Goal: Task Accomplishment & Management: Use online tool/utility

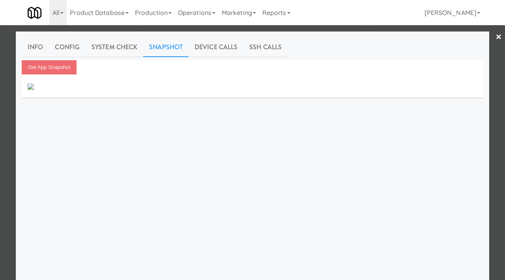
scroll to position [7, 0]
click at [39, 49] on link "Info" at bounding box center [35, 47] width 27 height 20
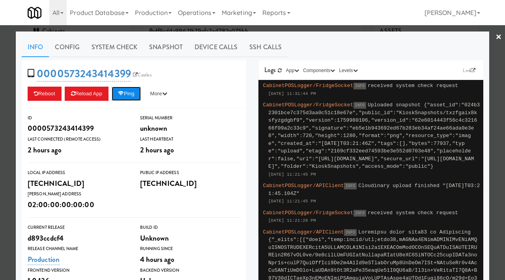
click at [133, 95] on button "Ping" at bounding box center [126, 94] width 29 height 14
click at [133, 97] on button "Ping" at bounding box center [126, 94] width 29 height 14
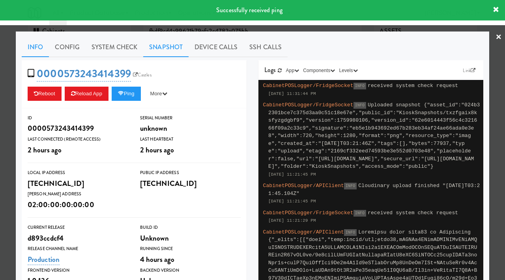
click at [169, 45] on link "Snapshot" at bounding box center [165, 47] width 45 height 20
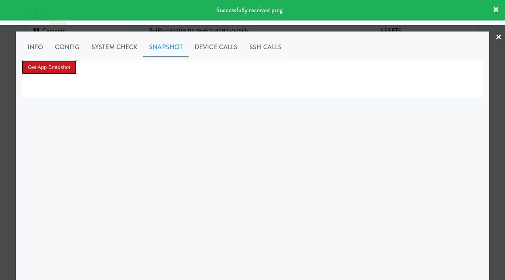
click at [59, 64] on button "Get App Snapshot" at bounding box center [49, 67] width 55 height 14
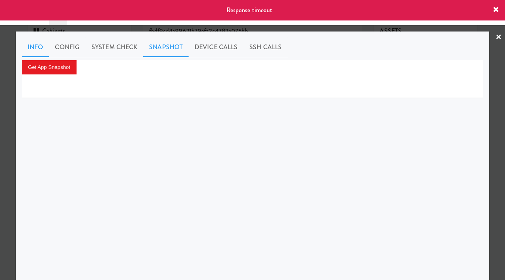
click at [30, 47] on link "Info" at bounding box center [35, 47] width 27 height 20
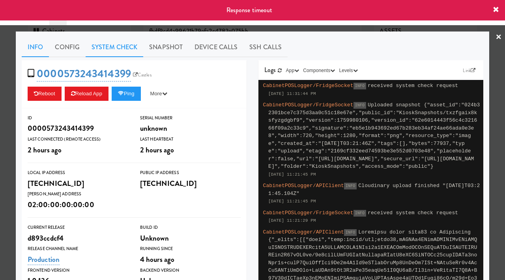
click at [127, 50] on link "System Check" at bounding box center [115, 47] width 58 height 20
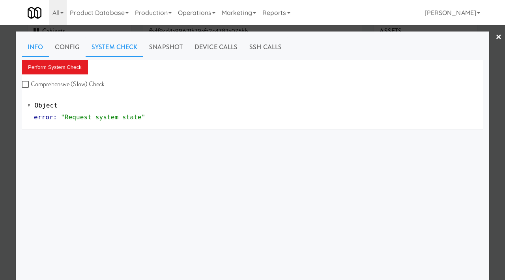
click at [38, 46] on link "Info" at bounding box center [35, 47] width 27 height 20
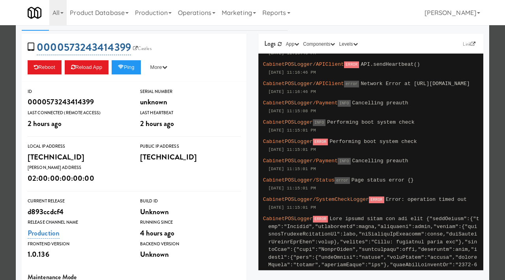
scroll to position [0, 0]
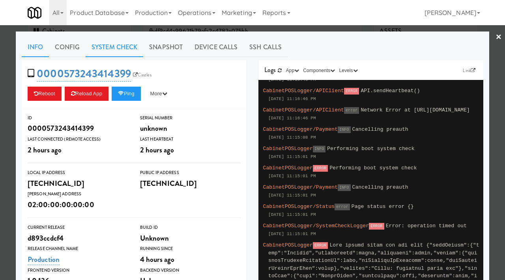
click at [115, 42] on link "System Check" at bounding box center [115, 47] width 58 height 20
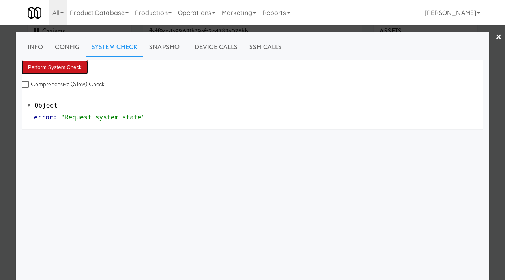
click at [51, 63] on button "Perform System Check" at bounding box center [55, 67] width 66 height 14
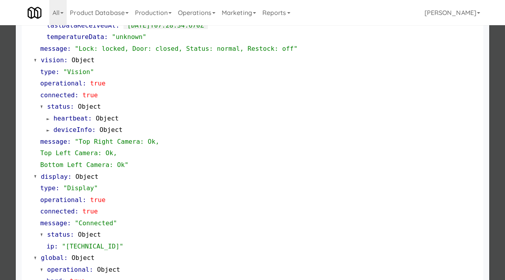
scroll to position [344, 0]
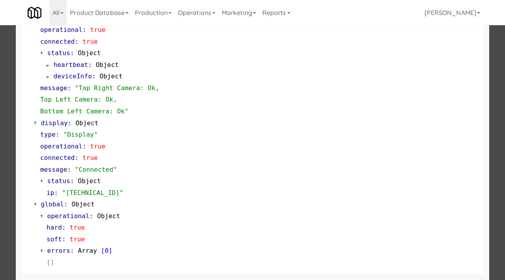
click at [0, 147] on div at bounding box center [252, 140] width 505 height 280
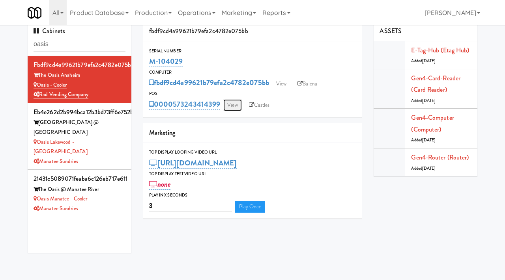
click at [235, 110] on link "View" at bounding box center [232, 105] width 18 height 12
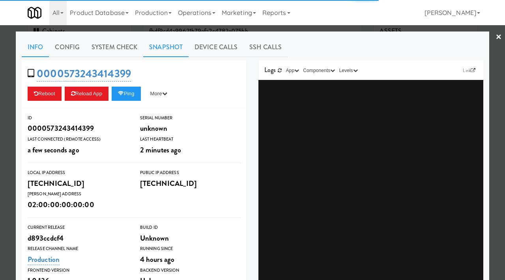
click at [164, 43] on link "Snapshot" at bounding box center [165, 47] width 45 height 20
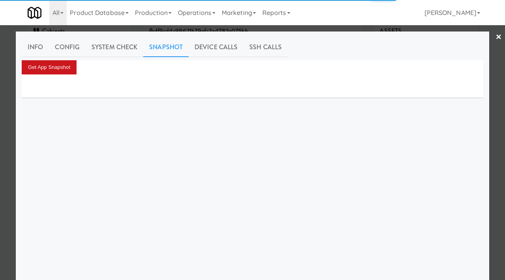
click at [62, 60] on button "Get App Snapshot" at bounding box center [49, 67] width 55 height 14
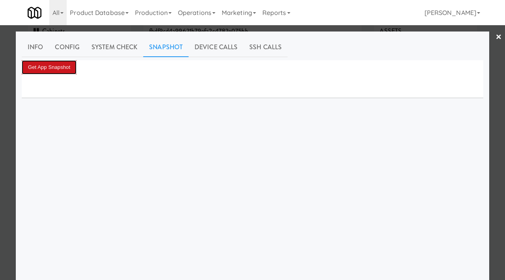
click at [49, 64] on button "Get App Snapshot" at bounding box center [49, 67] width 55 height 14
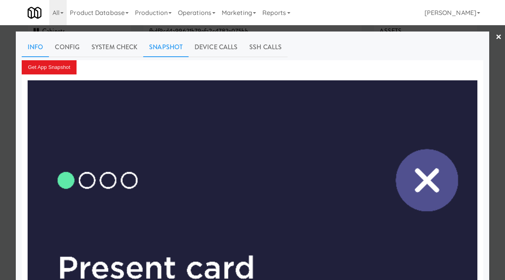
click at [39, 46] on link "Info" at bounding box center [35, 47] width 27 height 20
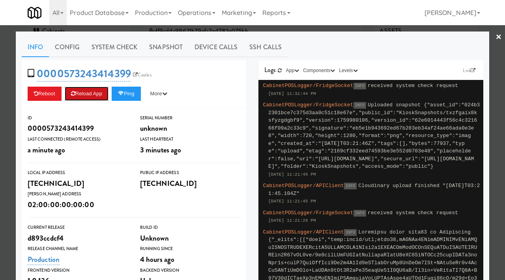
click at [86, 94] on button "Reload App" at bounding box center [87, 94] width 44 height 14
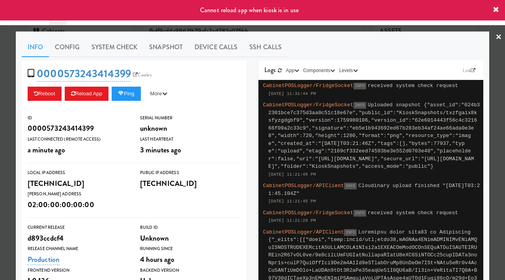
click at [0, 86] on div at bounding box center [252, 140] width 505 height 280
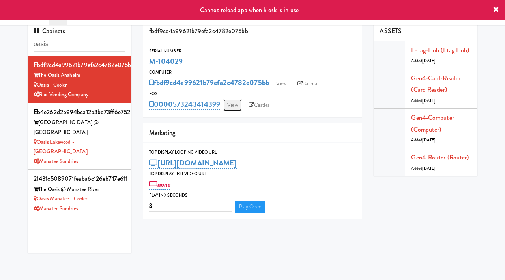
click at [238, 104] on link "View" at bounding box center [232, 105] width 18 height 12
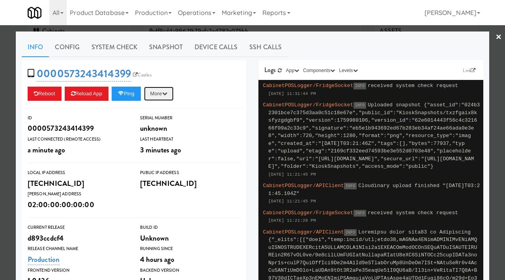
click at [166, 97] on button "More" at bounding box center [159, 94] width 30 height 14
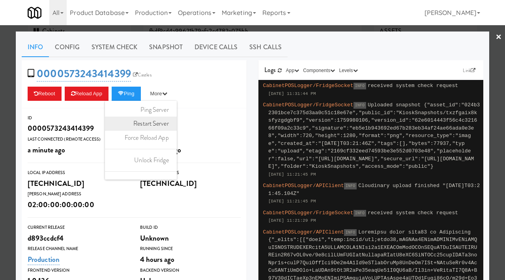
click at [159, 124] on link "Restart Server" at bounding box center [141, 124] width 72 height 14
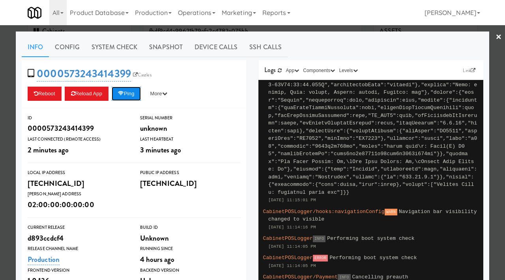
click at [129, 91] on button "Ping" at bounding box center [126, 94] width 29 height 14
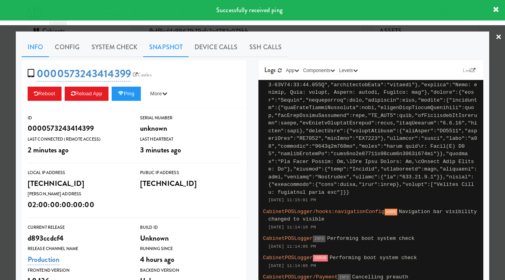
click at [160, 49] on link "Snapshot" at bounding box center [165, 47] width 45 height 20
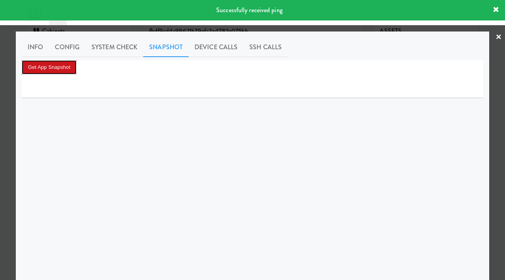
click at [59, 69] on button "Get App Snapshot" at bounding box center [49, 67] width 55 height 14
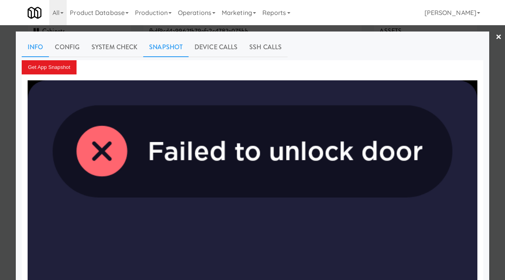
click at [36, 44] on link "Info" at bounding box center [35, 47] width 27 height 20
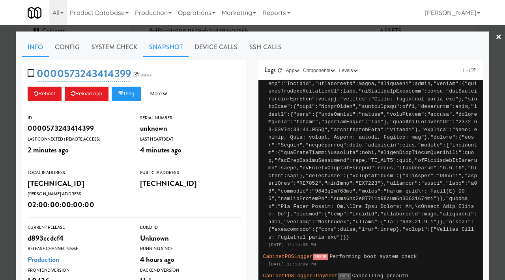
click at [166, 45] on link "Snapshot" at bounding box center [165, 47] width 45 height 20
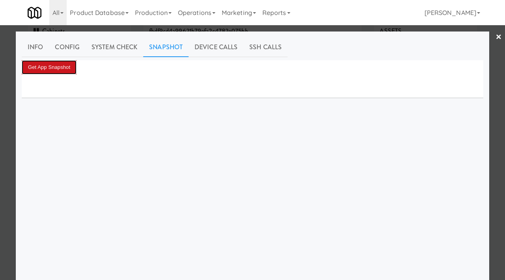
click at [52, 63] on button "Get App Snapshot" at bounding box center [49, 67] width 55 height 14
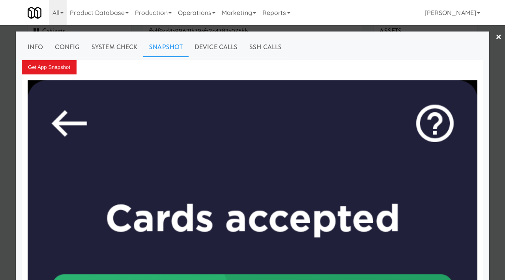
click at [502, 36] on div at bounding box center [252, 140] width 505 height 280
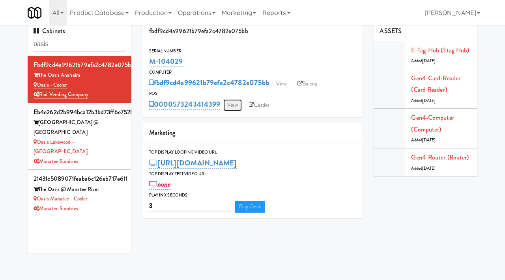
click at [236, 105] on link "View" at bounding box center [232, 105] width 18 height 12
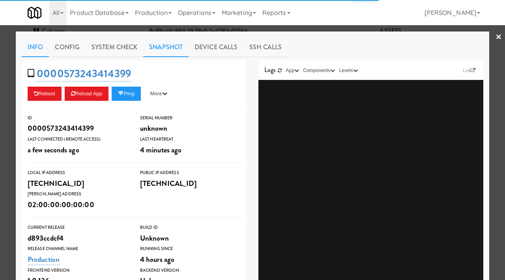
click at [175, 46] on link "Snapshot" at bounding box center [165, 47] width 45 height 20
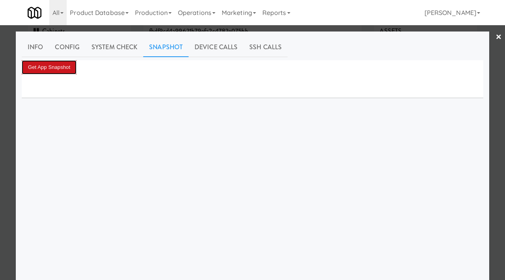
click at [64, 67] on button "Get App Snapshot" at bounding box center [49, 67] width 55 height 14
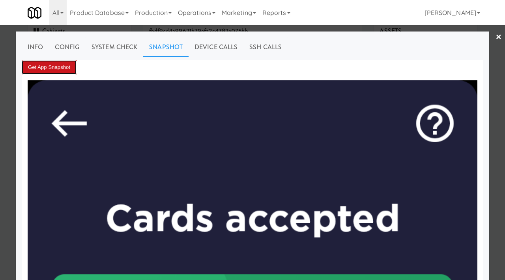
click at [67, 63] on button "Get App Snapshot" at bounding box center [49, 67] width 55 height 14
click at [0, 107] on div at bounding box center [252, 140] width 505 height 280
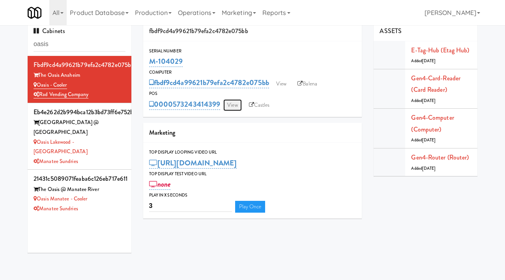
click at [231, 109] on link "View" at bounding box center [232, 105] width 18 height 12
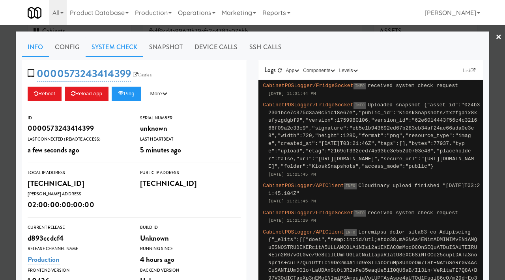
click at [119, 48] on link "System Check" at bounding box center [115, 47] width 58 height 20
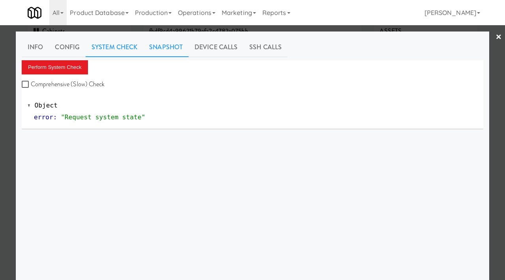
click at [172, 54] on link "Snapshot" at bounding box center [165, 47] width 45 height 20
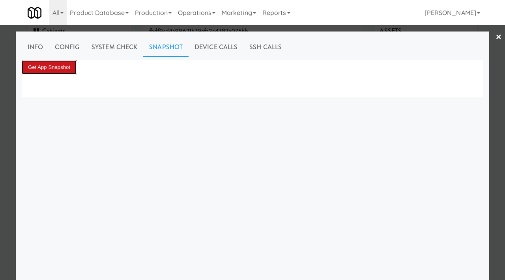
click at [47, 64] on button "Get App Snapshot" at bounding box center [49, 67] width 55 height 14
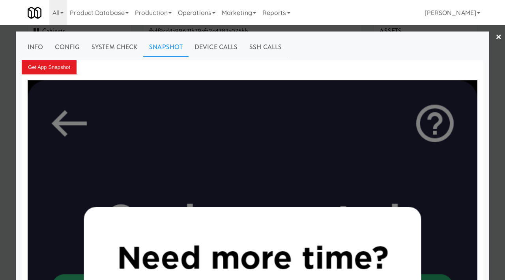
click at [0, 112] on div at bounding box center [252, 140] width 505 height 280
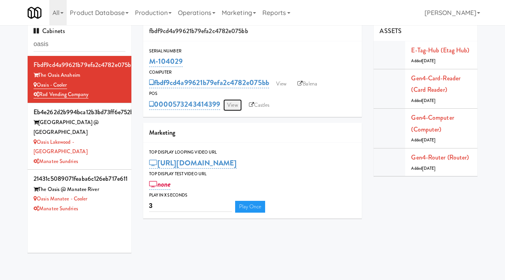
click at [234, 105] on link "View" at bounding box center [232, 105] width 18 height 12
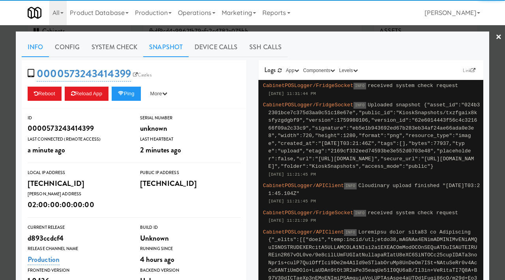
click at [173, 52] on link "Snapshot" at bounding box center [165, 47] width 45 height 20
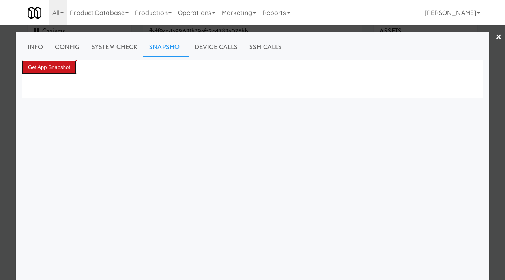
click at [65, 64] on button "Get App Snapshot" at bounding box center [49, 67] width 55 height 14
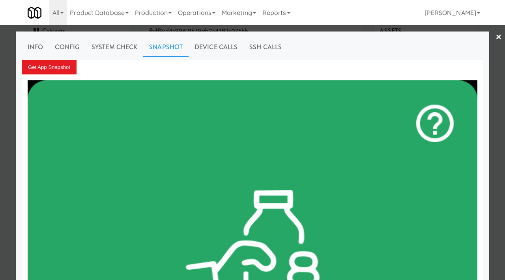
click at [0, 124] on div at bounding box center [252, 140] width 505 height 280
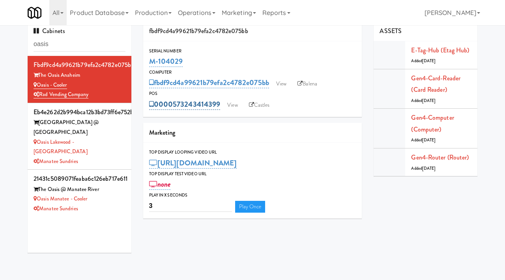
drag, startPoint x: 221, startPoint y: 99, endPoint x: 173, endPoint y: 102, distance: 48.6
click at [173, 102] on div "0000573243414399 View Castles" at bounding box center [252, 104] width 207 height 13
copy link "573243414399"
click at [67, 43] on input "oasis" at bounding box center [80, 44] width 92 height 15
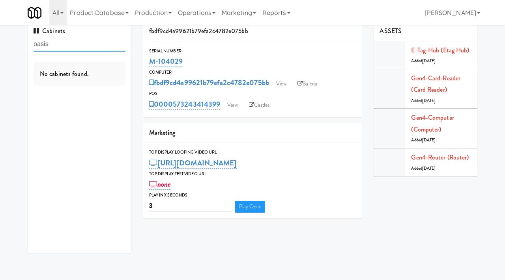
paste input "Estate - Cooler - Left"
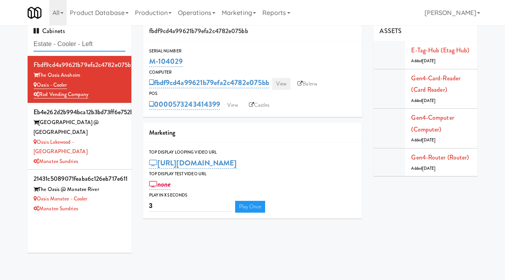
type input "Estate - Cooler - Left"
click at [282, 80] on link "View" at bounding box center [281, 84] width 18 height 12
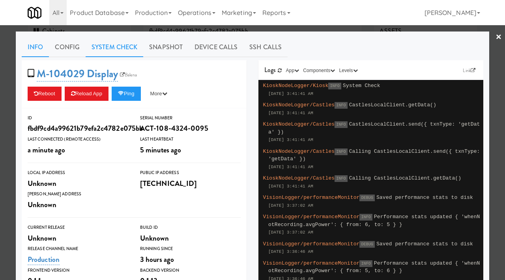
click at [126, 43] on link "System Check" at bounding box center [115, 47] width 58 height 20
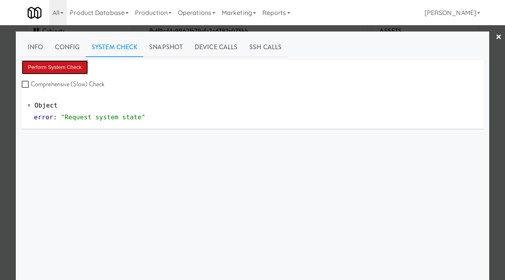
click at [71, 72] on button "Perform System Check" at bounding box center [55, 67] width 66 height 14
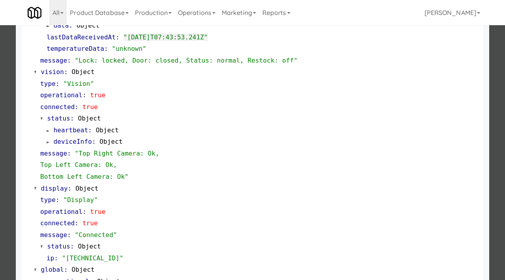
scroll to position [283, 0]
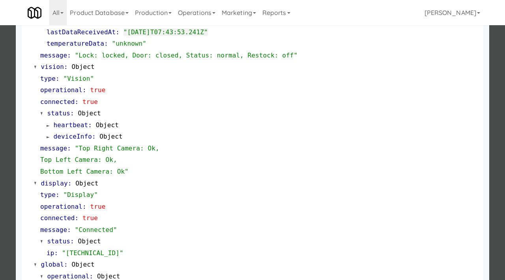
click at [0, 77] on div at bounding box center [252, 140] width 505 height 280
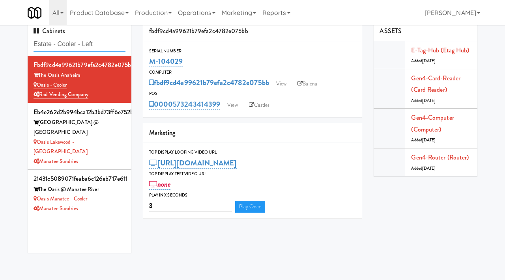
click at [108, 48] on input "Estate - Cooler - Left" at bounding box center [80, 44] width 92 height 15
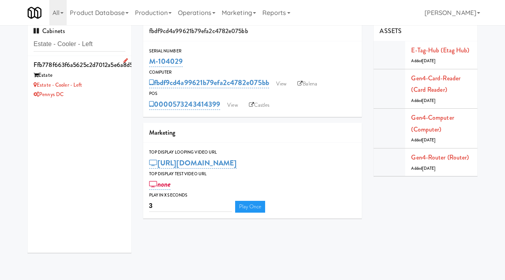
click at [101, 87] on div "Estate - Cooler - Left" at bounding box center [80, 85] width 92 height 10
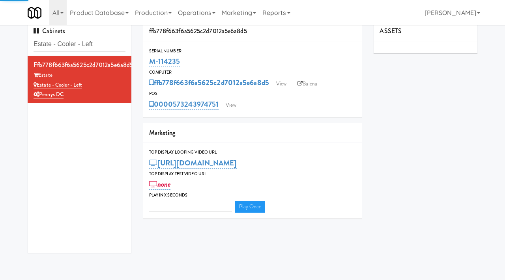
type input "3"
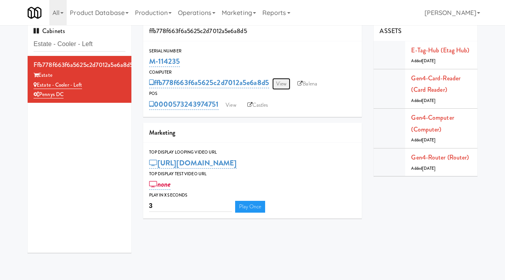
click at [285, 84] on link "View" at bounding box center [281, 84] width 18 height 12
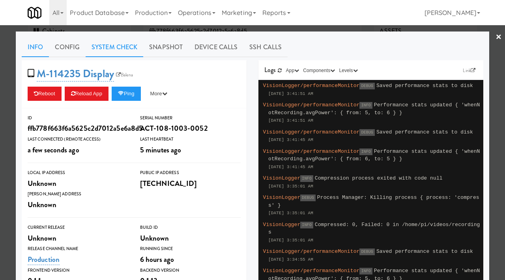
click at [120, 42] on link "System Check" at bounding box center [115, 47] width 58 height 20
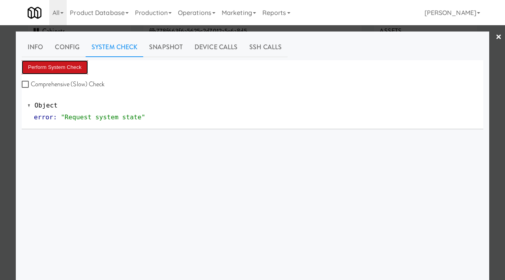
click at [72, 71] on button "Perform System Check" at bounding box center [55, 67] width 66 height 14
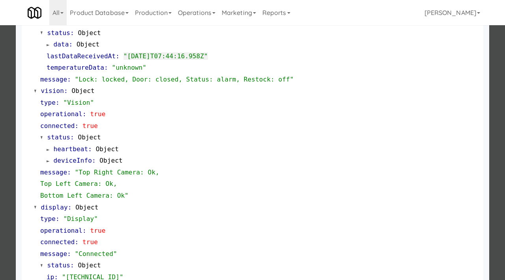
scroll to position [260, 0]
click at [0, 171] on div at bounding box center [252, 140] width 505 height 280
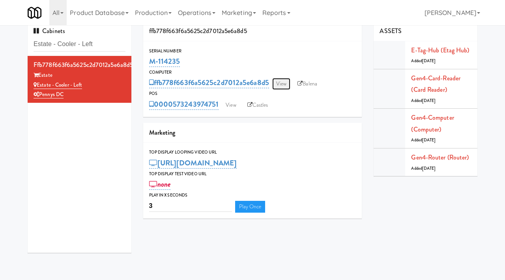
click at [290, 88] on link "View" at bounding box center [281, 84] width 18 height 12
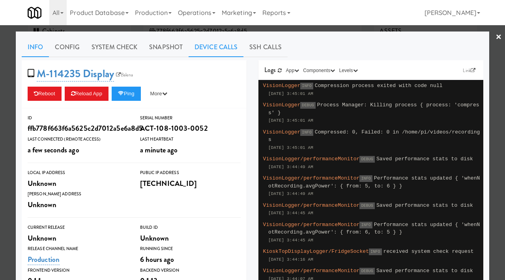
click at [203, 45] on link "Device Calls" at bounding box center [216, 47] width 55 height 20
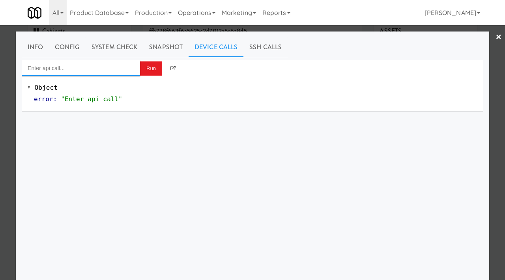
click at [92, 72] on input "Enter api call..." at bounding box center [81, 68] width 118 height 16
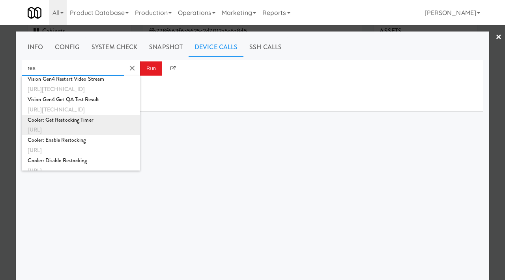
scroll to position [24, 0]
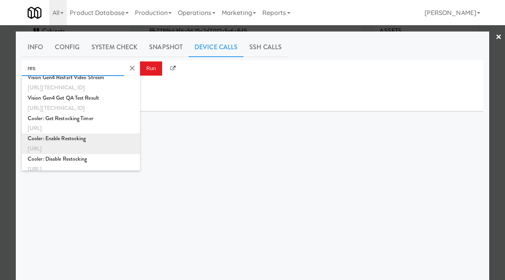
click at [60, 138] on div "Cooler: Enable Restocking" at bounding box center [81, 139] width 107 height 10
type input "Cooler: Enable Restocking"
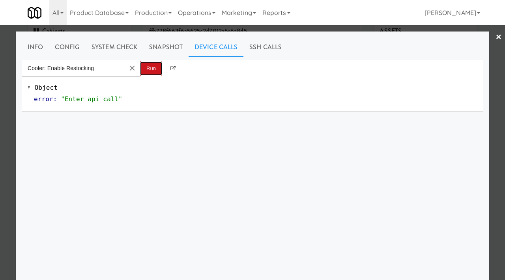
click at [150, 63] on button "Run" at bounding box center [151, 69] width 22 height 14
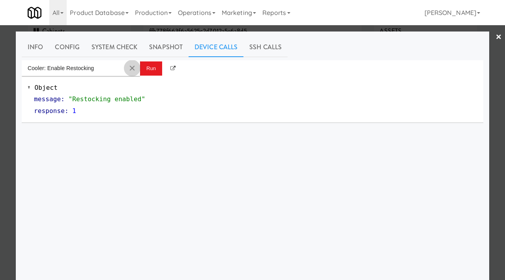
click at [133, 66] on md-icon "Clear Input" at bounding box center [132, 68] width 9 height 9
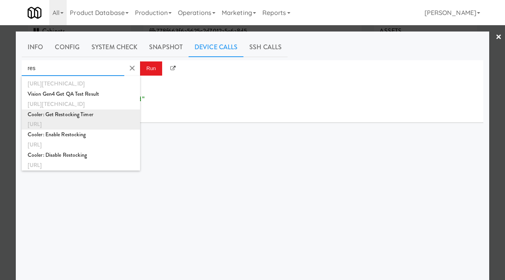
scroll to position [30, 0]
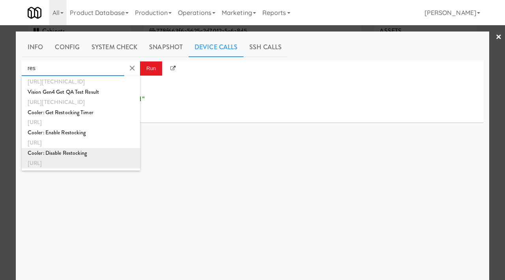
click at [66, 153] on div "Cooler: Disable Restocking" at bounding box center [81, 153] width 107 height 10
type input "Cooler: Disable Restocking"
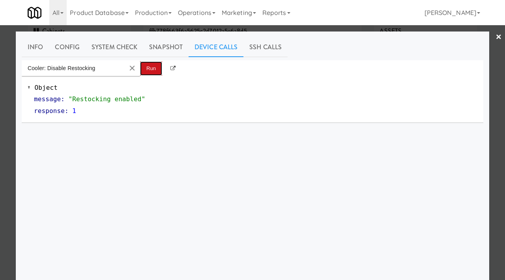
click at [152, 66] on button "Run" at bounding box center [151, 69] width 22 height 14
click at [117, 46] on link "System Check" at bounding box center [115, 47] width 58 height 20
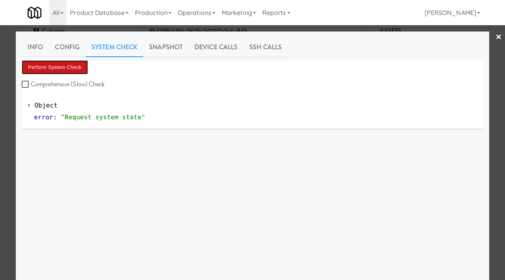
click at [70, 60] on button "Perform System Check" at bounding box center [55, 67] width 66 height 14
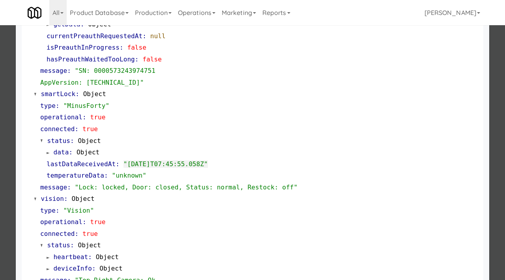
scroll to position [344, 0]
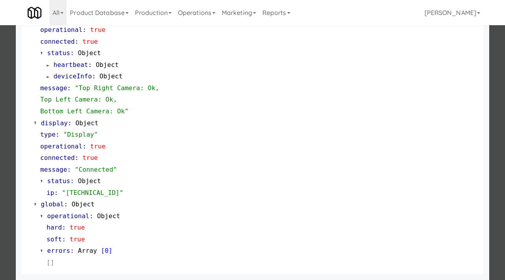
click at [0, 115] on div at bounding box center [252, 140] width 505 height 280
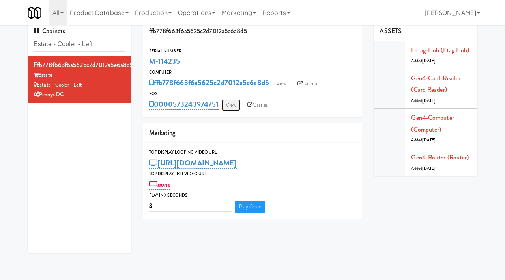
click at [234, 105] on link "View" at bounding box center [231, 105] width 18 height 12
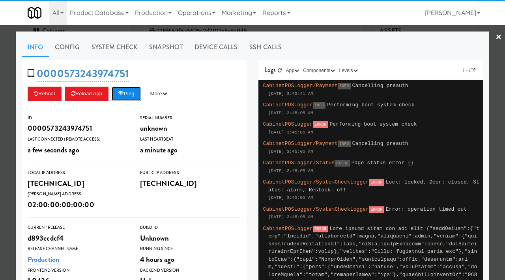
click at [138, 92] on button "Ping" at bounding box center [126, 94] width 29 height 14
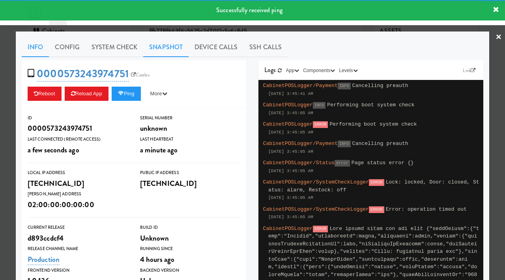
click at [163, 50] on link "Snapshot" at bounding box center [165, 47] width 45 height 20
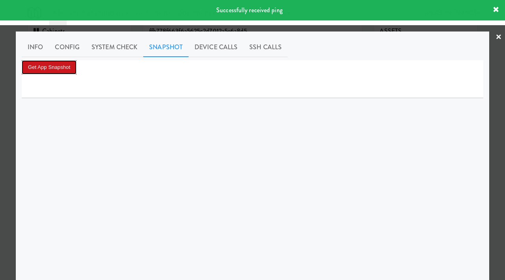
click at [45, 69] on button "Get App Snapshot" at bounding box center [49, 67] width 55 height 14
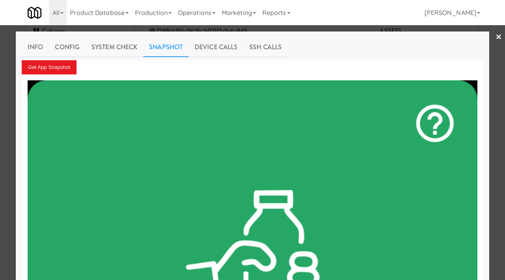
click at [0, 115] on div at bounding box center [252, 140] width 505 height 280
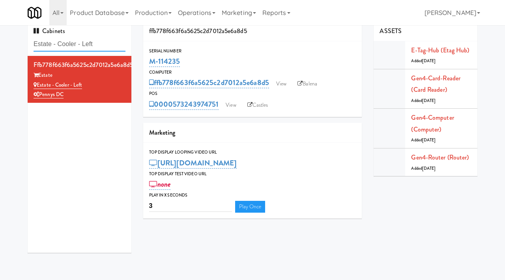
click at [105, 43] on input "Estate - Cooler - Left" at bounding box center [80, 44] width 92 height 15
type input "oasis"
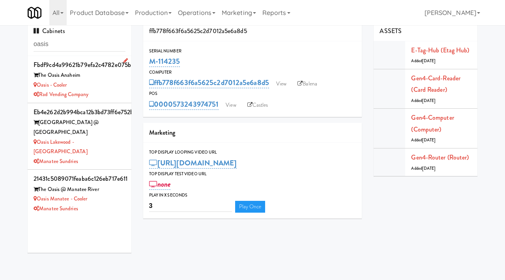
click at [106, 97] on div "Rad Vending Company" at bounding box center [80, 95] width 92 height 10
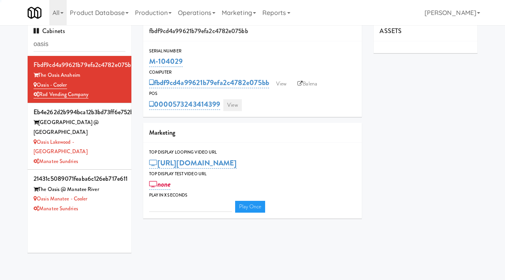
type input "3"
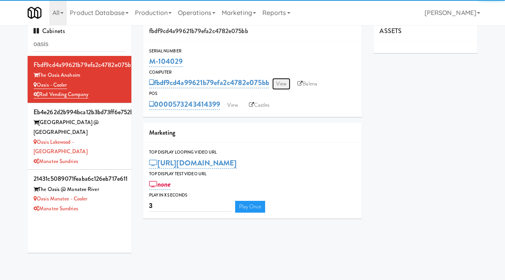
click at [282, 85] on link "View" at bounding box center [281, 84] width 18 height 12
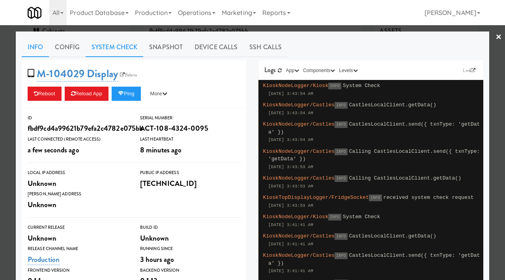
click at [118, 50] on link "System Check" at bounding box center [115, 47] width 58 height 20
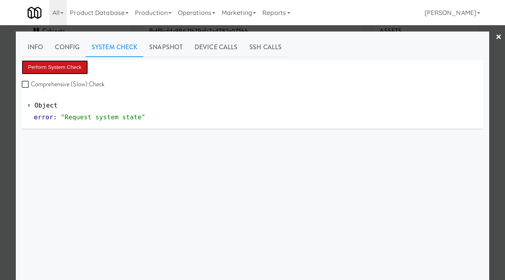
click at [63, 64] on button "Perform System Check" at bounding box center [55, 67] width 66 height 14
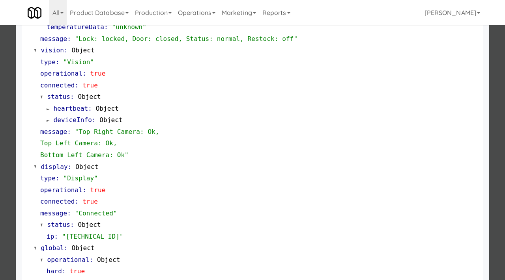
scroll to position [344, 0]
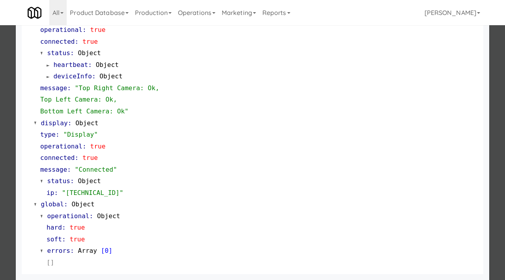
click at [0, 193] on div at bounding box center [252, 140] width 505 height 280
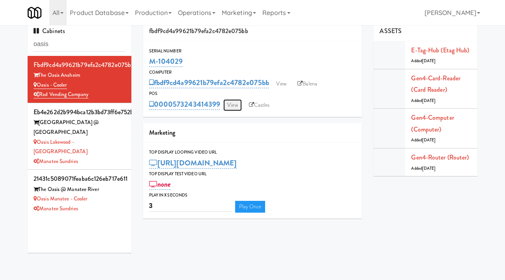
click at [226, 106] on link "View" at bounding box center [232, 105] width 18 height 12
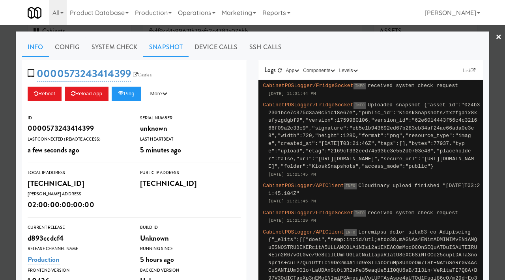
click at [167, 50] on link "Snapshot" at bounding box center [165, 47] width 45 height 20
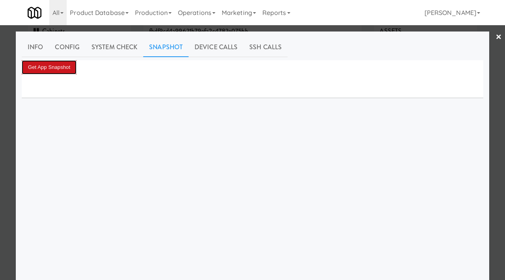
click at [59, 70] on button "Get App Snapshot" at bounding box center [49, 67] width 55 height 14
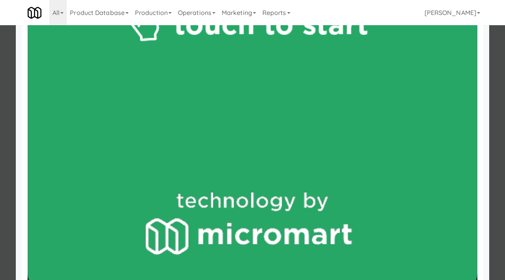
scroll to position [591, 0]
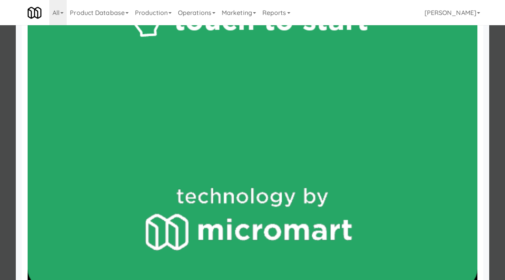
click at [0, 140] on div at bounding box center [252, 140] width 505 height 280
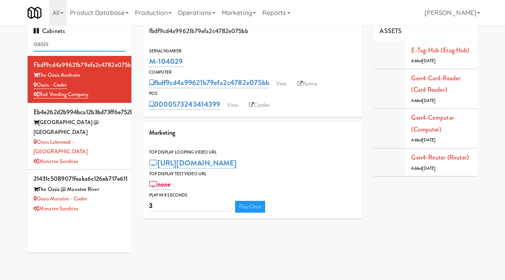
drag, startPoint x: 64, startPoint y: 47, endPoint x: 17, endPoint y: 41, distance: 48.0
click at [17, 41] on div "Cabinets oasis fbdf9cd4a99621b79efa2c4782e075bb The Oasis Anaheim Oasis - Coole…" at bounding box center [252, 140] width 505 height 238
paste input "Fridge - Gym"
type input "Fridge - Gym"
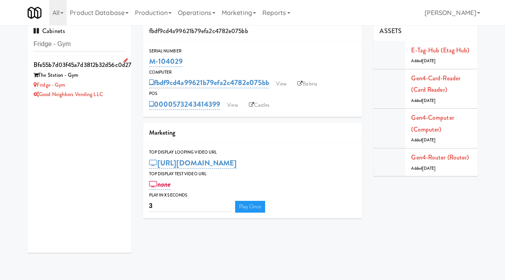
click at [120, 79] on div "The Station - Gym" at bounding box center [80, 76] width 92 height 10
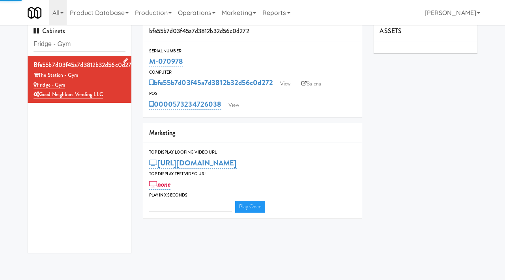
type input "3"
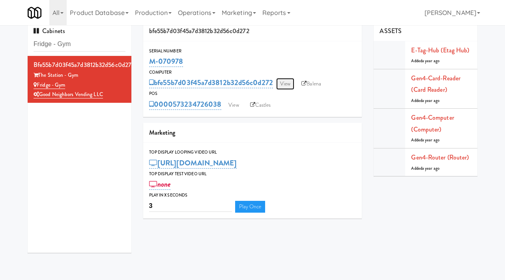
click at [287, 78] on link "View" at bounding box center [285, 84] width 18 height 12
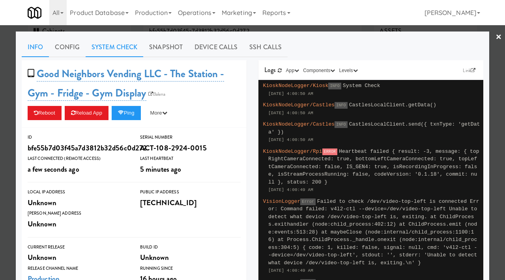
click at [108, 45] on link "System Check" at bounding box center [115, 47] width 58 height 20
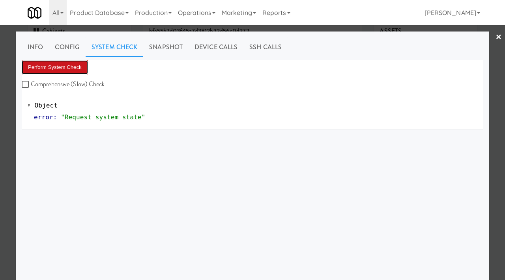
click at [72, 69] on button "Perform System Check" at bounding box center [55, 67] width 66 height 14
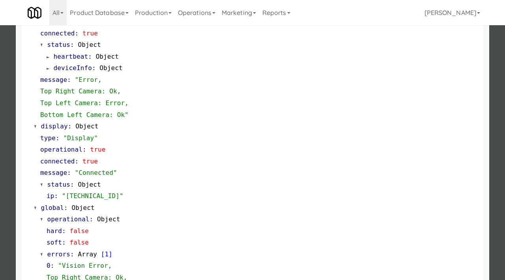
scroll to position [375, 0]
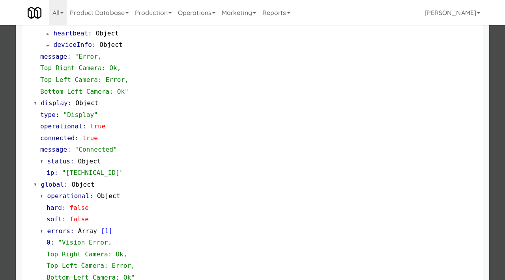
click at [0, 192] on div at bounding box center [252, 140] width 505 height 280
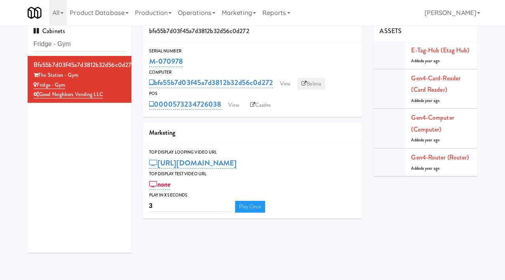
click at [317, 78] on link "Balena" at bounding box center [311, 84] width 28 height 12
click at [292, 84] on link "View" at bounding box center [285, 84] width 18 height 12
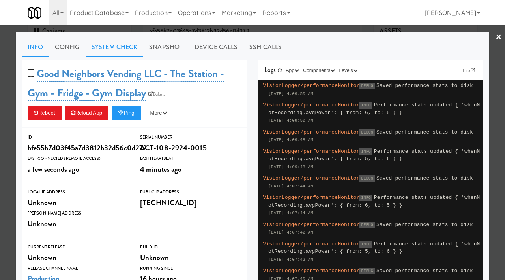
click at [122, 41] on link "System Check" at bounding box center [115, 47] width 58 height 20
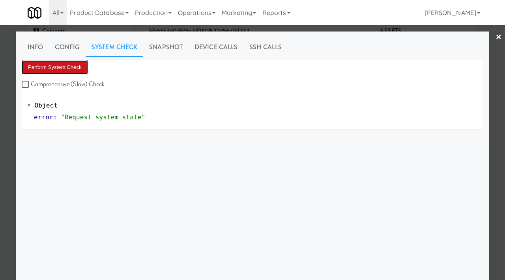
click at [42, 65] on button "Perform System Check" at bounding box center [55, 67] width 66 height 14
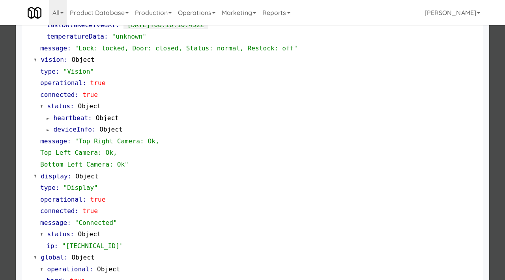
scroll to position [344, 0]
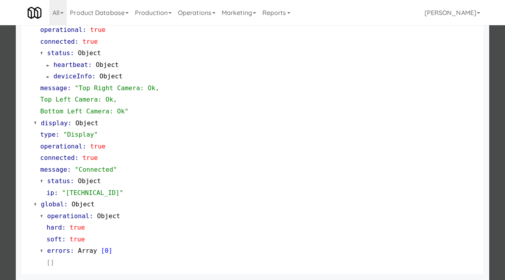
click at [0, 93] on div at bounding box center [252, 140] width 505 height 280
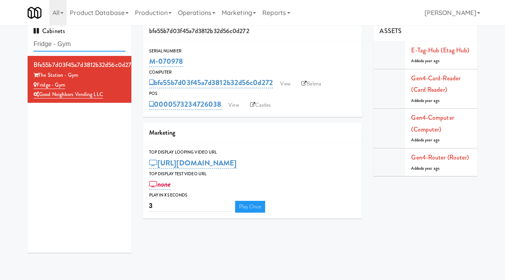
drag, startPoint x: 84, startPoint y: 49, endPoint x: 35, endPoint y: 47, distance: 49.0
click at [35, 47] on input "Fridge - Gym" at bounding box center [80, 44] width 92 height 15
paste input "1840 Garden"
type input "1840 Garden"
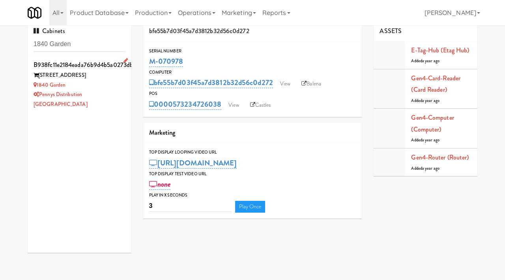
click at [114, 89] on div "1840 Garden" at bounding box center [80, 85] width 92 height 10
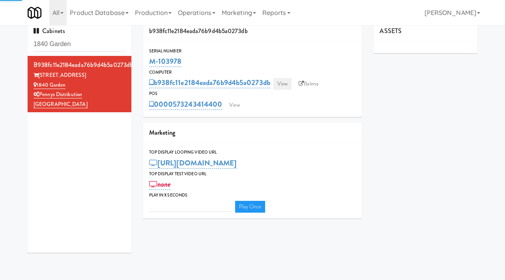
type input "3"
click at [286, 84] on link "View" at bounding box center [282, 84] width 18 height 12
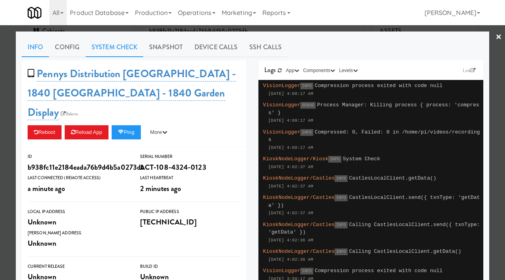
click at [121, 47] on link "System Check" at bounding box center [115, 47] width 58 height 20
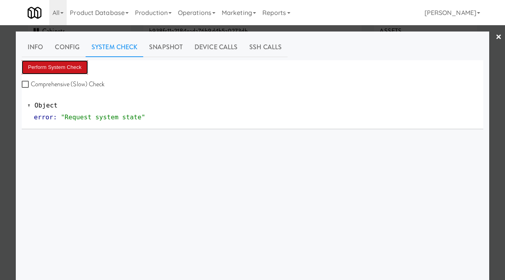
click at [41, 64] on button "Perform System Check" at bounding box center [55, 67] width 66 height 14
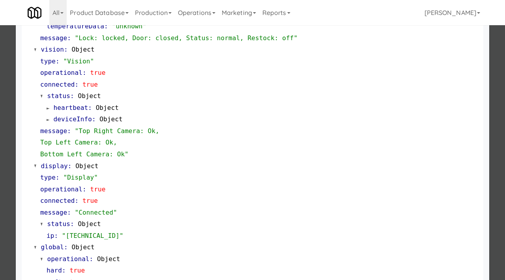
scroll to position [344, 0]
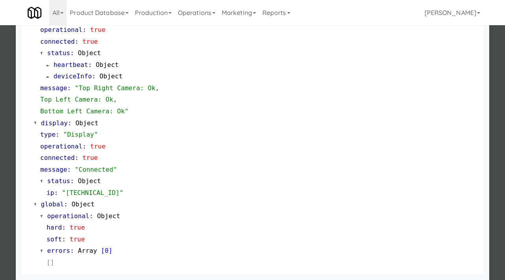
click at [0, 174] on div at bounding box center [252, 140] width 505 height 280
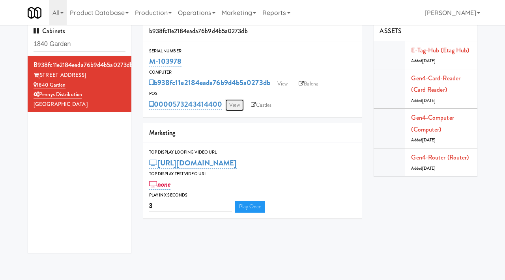
click at [238, 106] on link "View" at bounding box center [234, 105] width 18 height 12
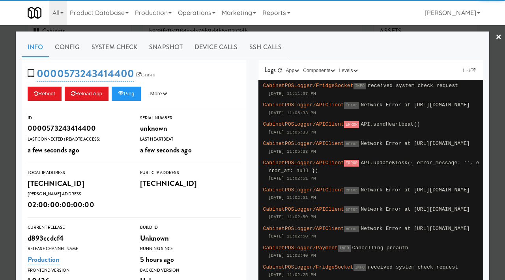
click at [238, 106] on div "0000573243414400 Castles Reboot Reload App Ping More Ping Server Restart Server…" at bounding box center [134, 84] width 225 height 48
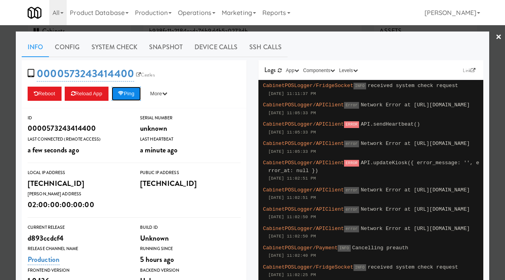
click at [129, 97] on button "Ping" at bounding box center [126, 94] width 29 height 14
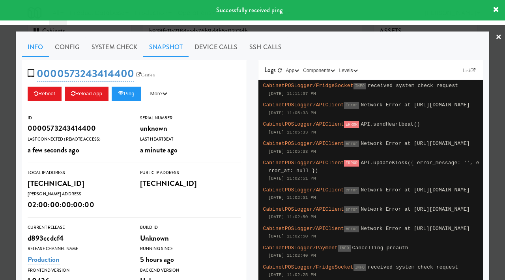
click at [159, 47] on link "Snapshot" at bounding box center [165, 47] width 45 height 20
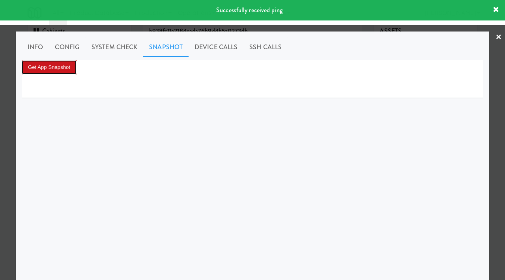
click at [56, 68] on button "Get App Snapshot" at bounding box center [49, 67] width 55 height 14
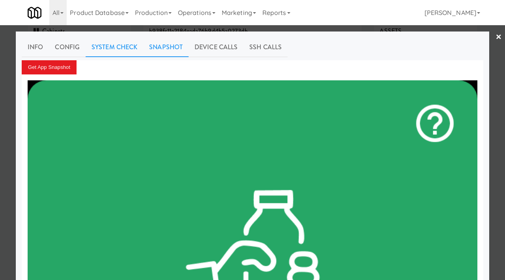
click at [112, 48] on link "System Check" at bounding box center [115, 47] width 58 height 20
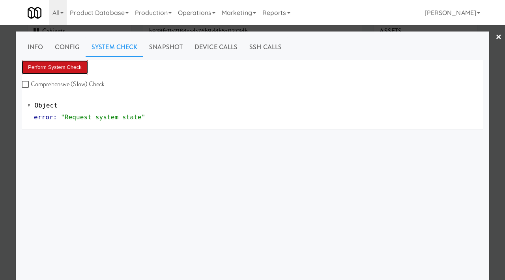
click at [49, 68] on button "Perform System Check" at bounding box center [55, 67] width 66 height 14
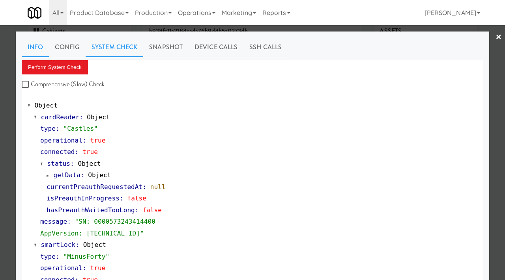
click at [41, 46] on link "Info" at bounding box center [35, 47] width 27 height 20
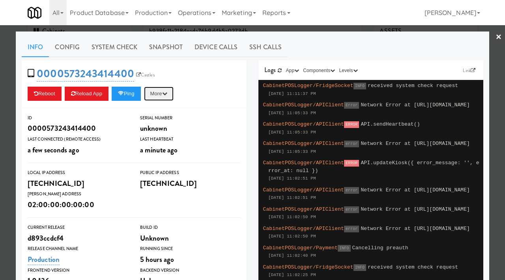
click at [172, 100] on button "More" at bounding box center [159, 94] width 30 height 14
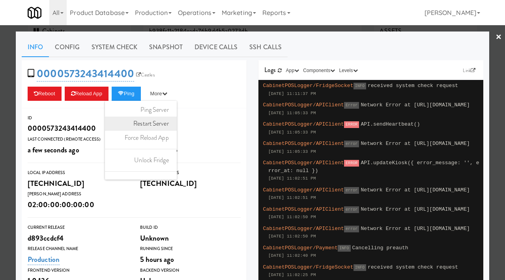
click at [164, 122] on link "Restart Server" at bounding box center [141, 124] width 72 height 14
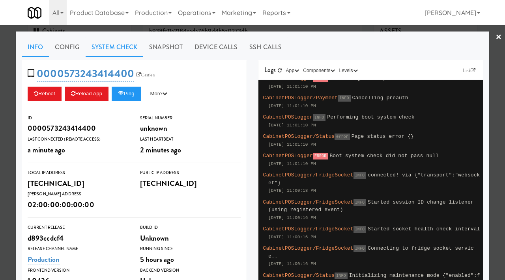
click at [121, 44] on link "System Check" at bounding box center [115, 47] width 58 height 20
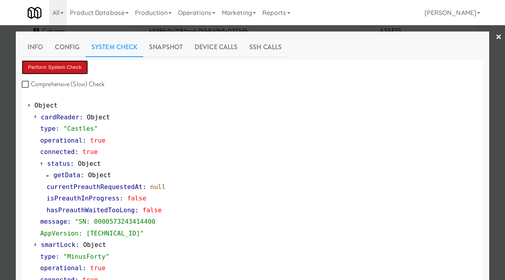
click at [80, 68] on button "Perform System Check" at bounding box center [55, 67] width 66 height 14
click at [36, 44] on link "Info" at bounding box center [35, 47] width 27 height 20
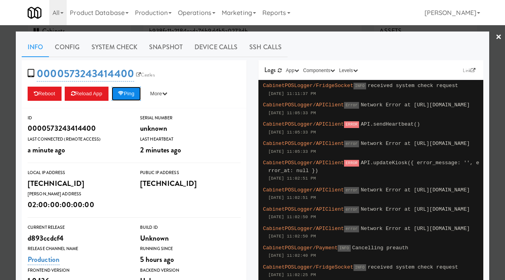
click at [129, 93] on button "Ping" at bounding box center [126, 94] width 29 height 14
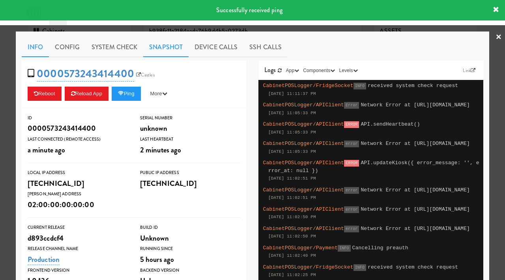
click at [160, 49] on link "Snapshot" at bounding box center [165, 47] width 45 height 20
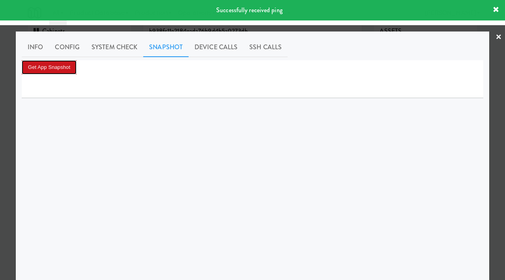
click at [66, 66] on button "Get App Snapshot" at bounding box center [49, 67] width 55 height 14
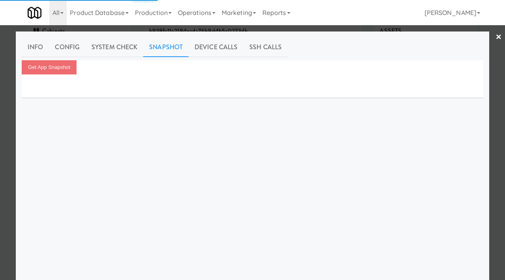
scroll to position [81, 0]
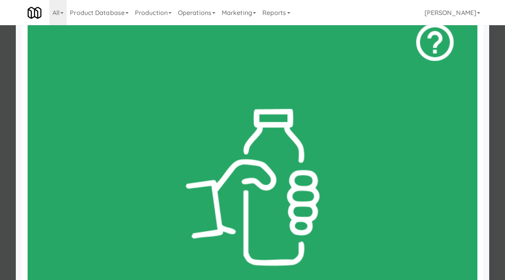
click at [0, 100] on div at bounding box center [252, 140] width 505 height 280
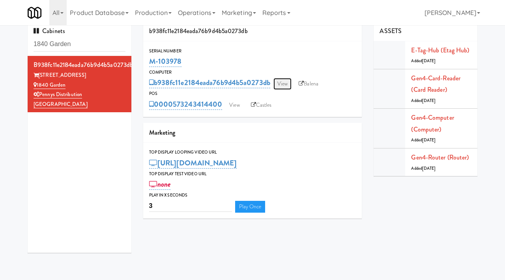
click at [287, 86] on link "View" at bounding box center [282, 84] width 18 height 12
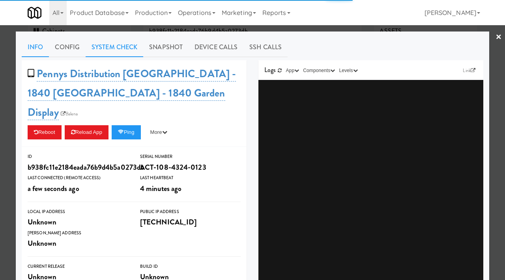
click at [120, 45] on link "System Check" at bounding box center [115, 47] width 58 height 20
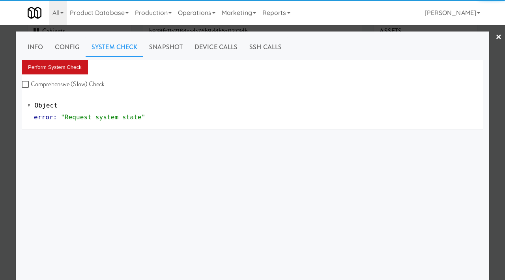
click at [82, 66] on button "Perform System Check" at bounding box center [55, 67] width 66 height 14
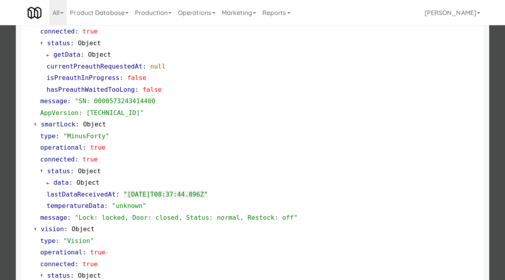
scroll to position [344, 0]
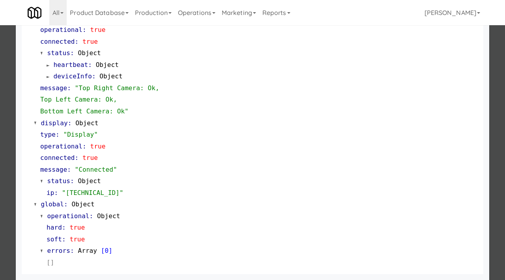
click at [28, 179] on div "cardReader : Object type : "Castles" operational : true connected : true status…" at bounding box center [253, 18] width 450 height 501
click at [6, 180] on div at bounding box center [252, 140] width 505 height 280
